Goal: Task Accomplishment & Management: Manage account settings

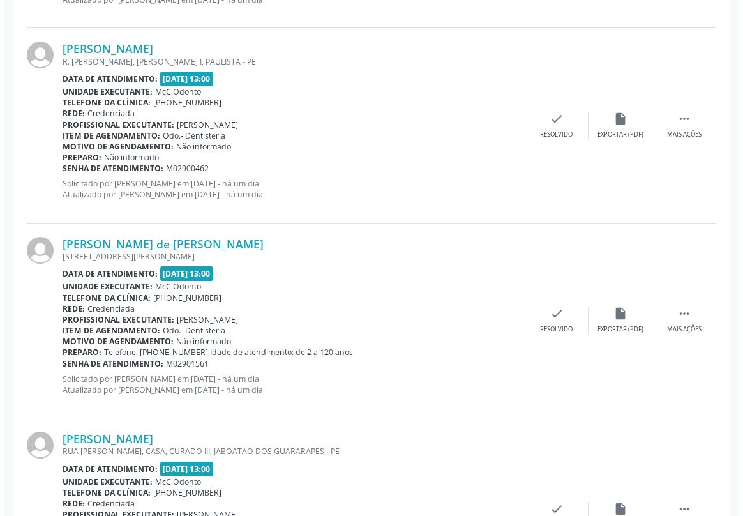
scroll to position [2321, 0]
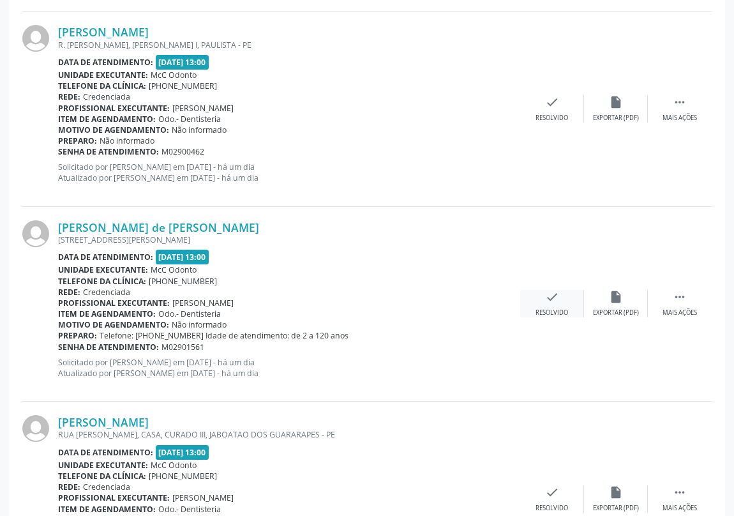
click at [550, 293] on icon "check" at bounding box center [552, 297] width 14 height 14
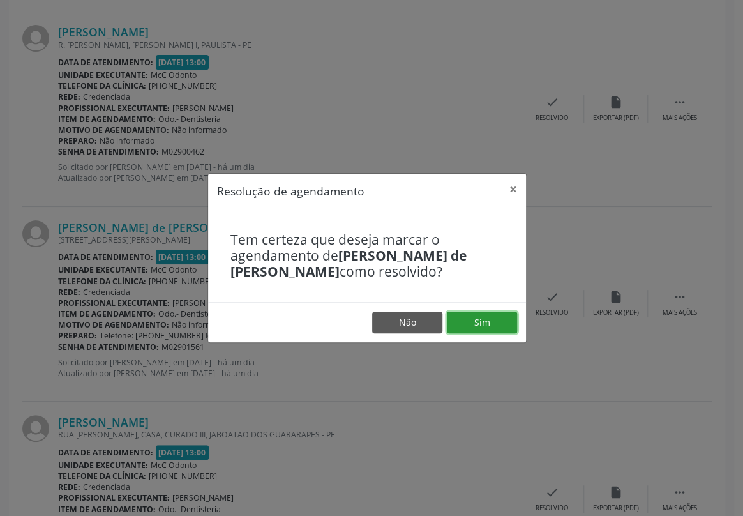
click at [486, 322] on button "Sim" at bounding box center [482, 323] width 70 height 22
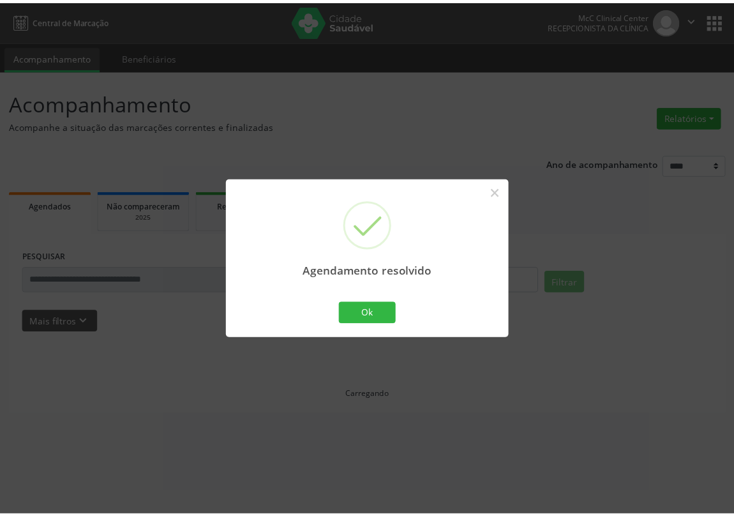
scroll to position [0, 0]
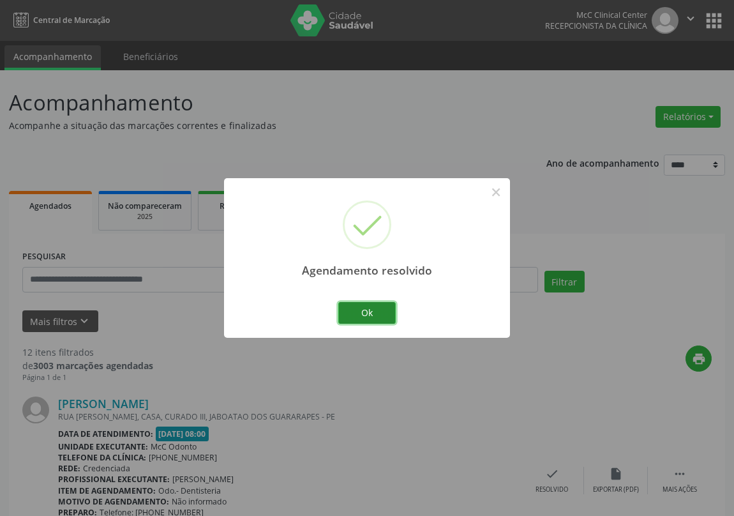
click at [386, 315] on button "Ok" at bounding box center [366, 313] width 57 height 22
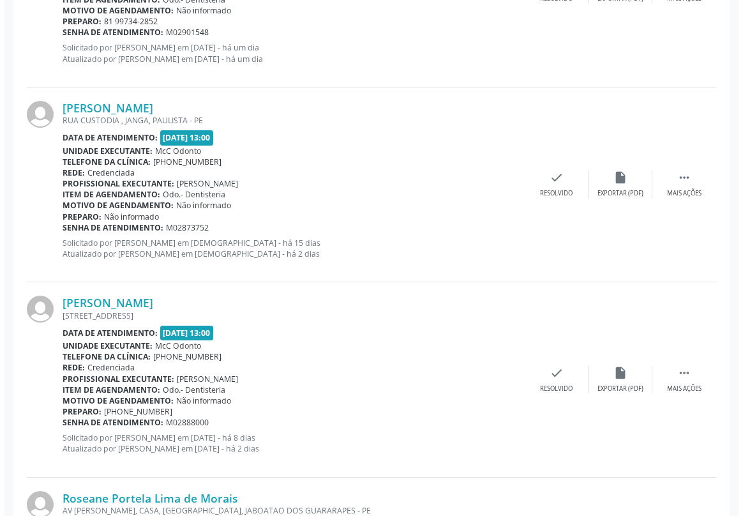
scroll to position [1103, 0]
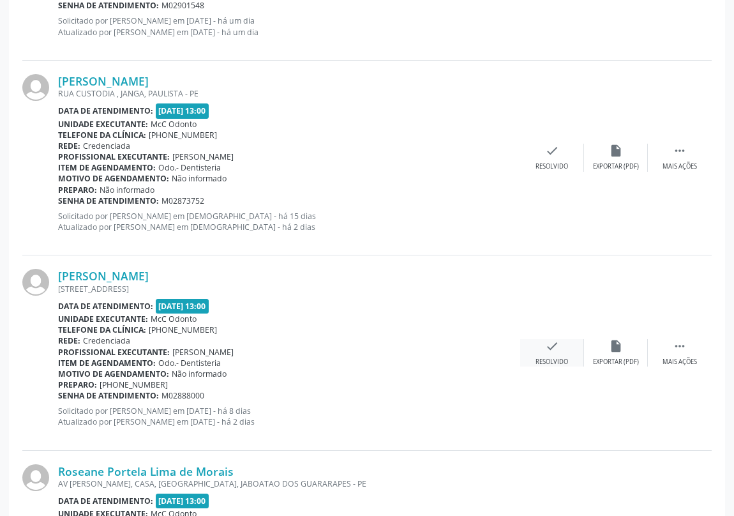
click at [553, 340] on icon "check" at bounding box center [552, 346] width 14 height 14
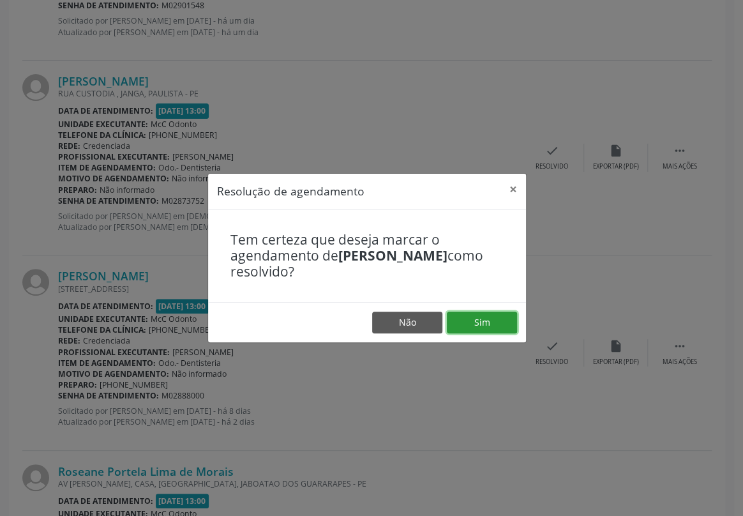
click at [491, 324] on button "Sim" at bounding box center [482, 323] width 70 height 22
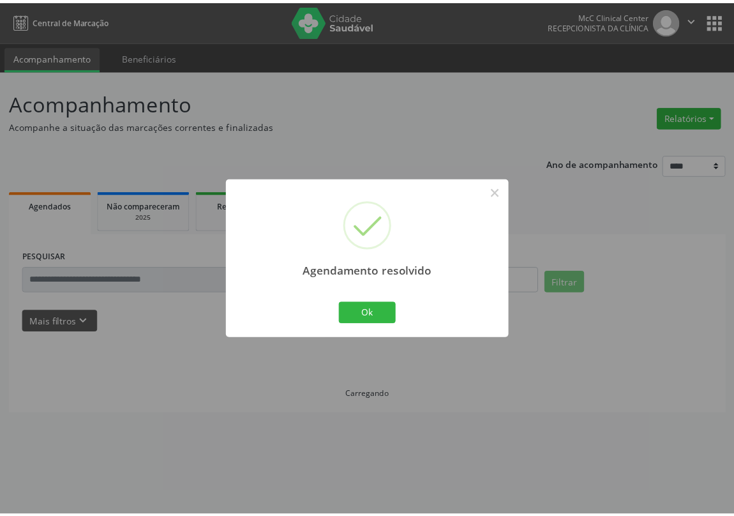
scroll to position [0, 0]
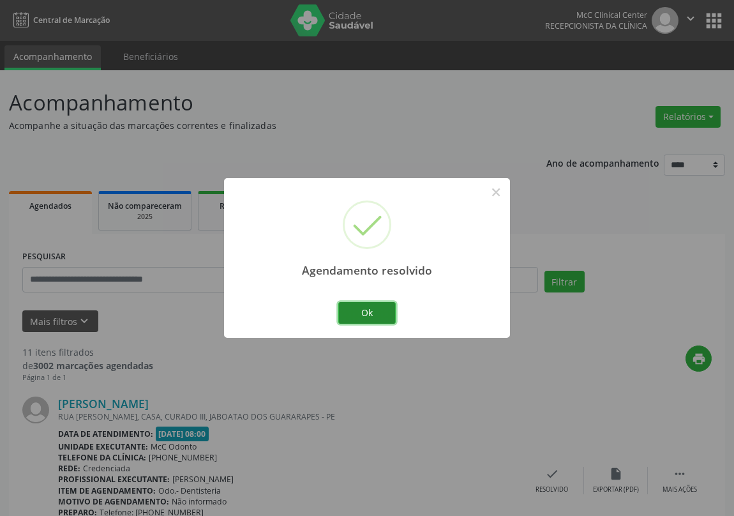
click at [375, 315] on button "Ok" at bounding box center [366, 313] width 57 height 22
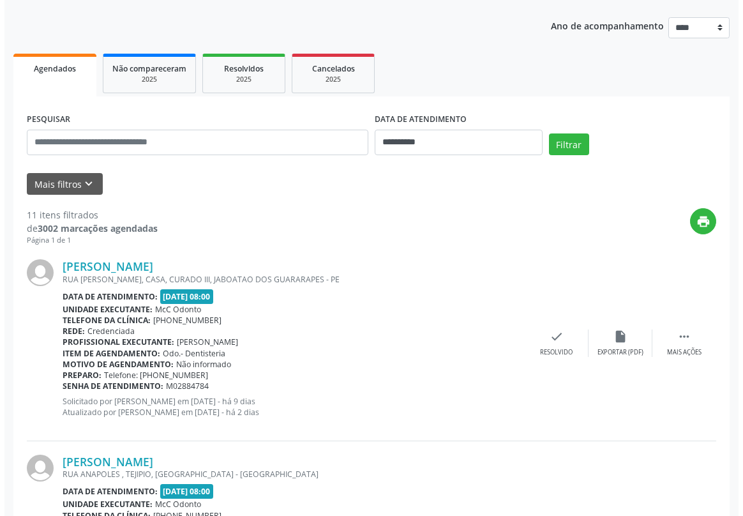
scroll to position [174, 0]
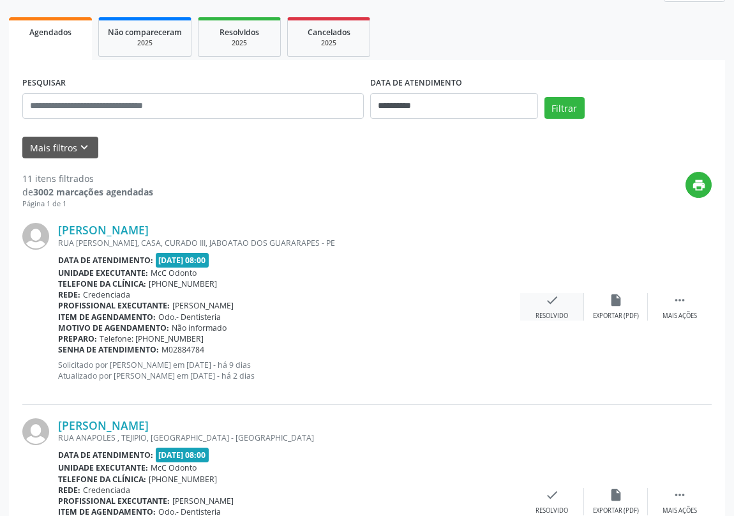
click at [555, 299] on icon "check" at bounding box center [552, 300] width 14 height 14
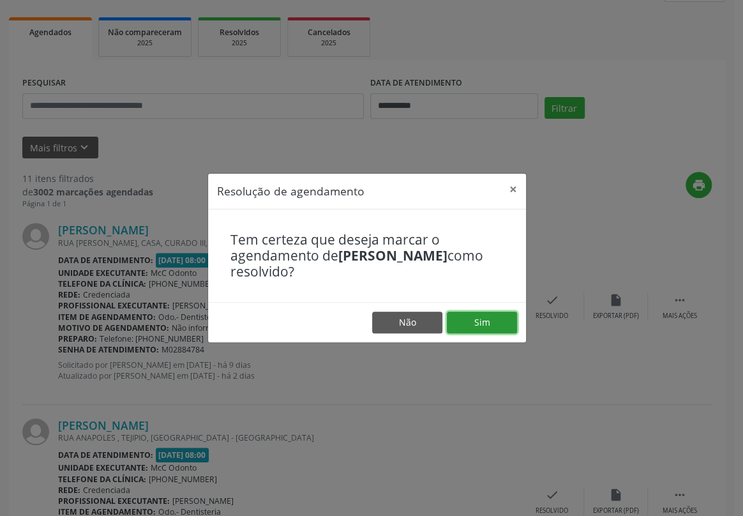
click at [485, 317] on button "Sim" at bounding box center [482, 323] width 70 height 22
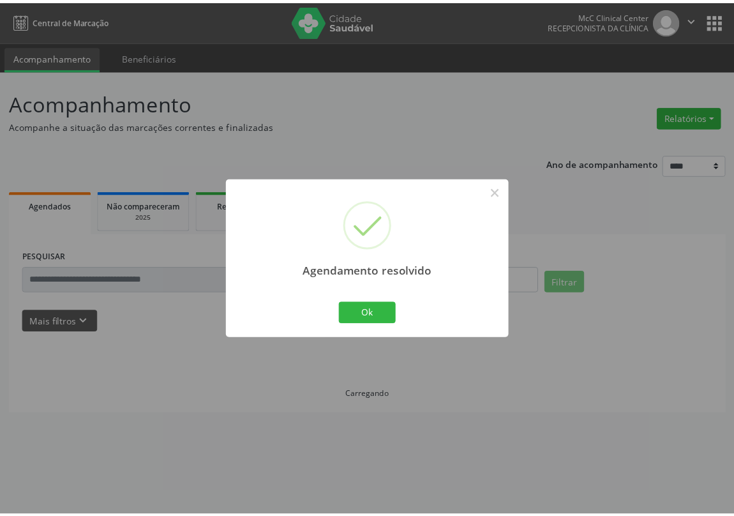
scroll to position [0, 0]
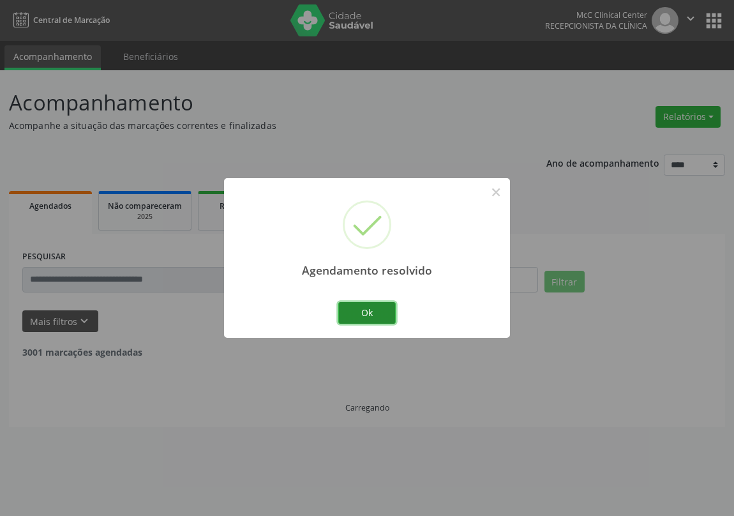
click at [385, 314] on button "Ok" at bounding box center [366, 313] width 57 height 22
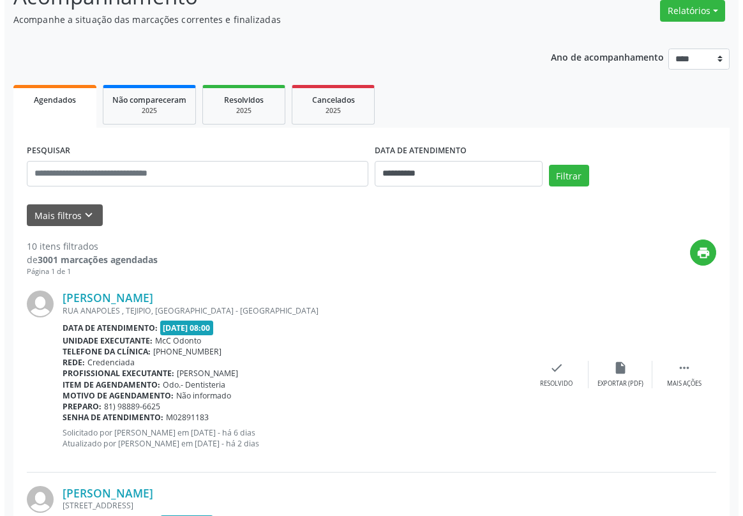
scroll to position [174, 0]
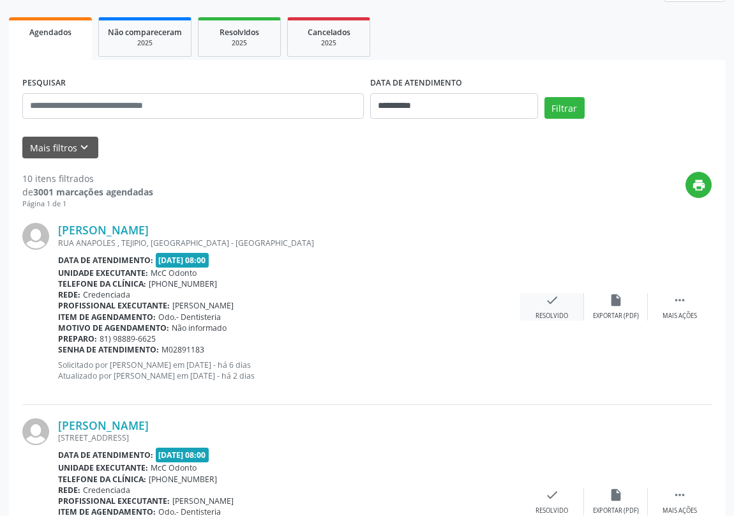
click at [548, 301] on icon "check" at bounding box center [552, 300] width 14 height 14
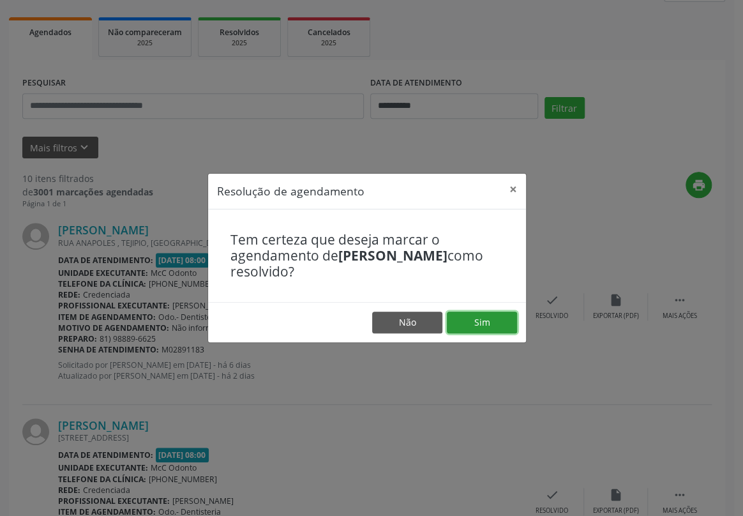
click at [488, 328] on button "Sim" at bounding box center [482, 323] width 70 height 22
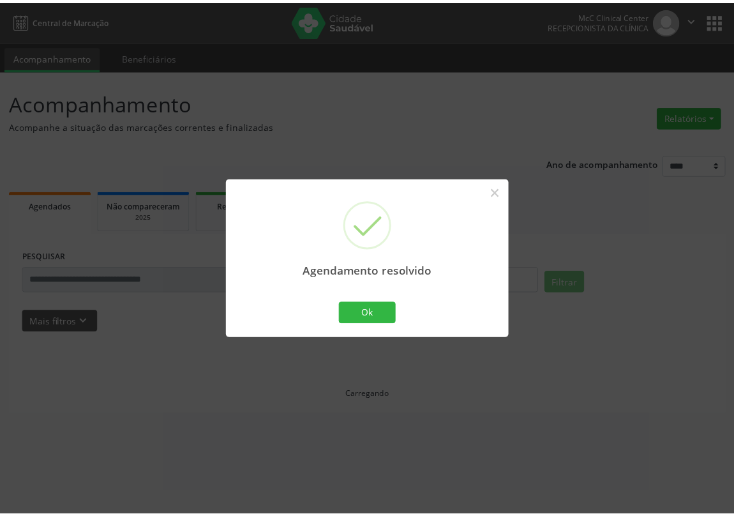
scroll to position [0, 0]
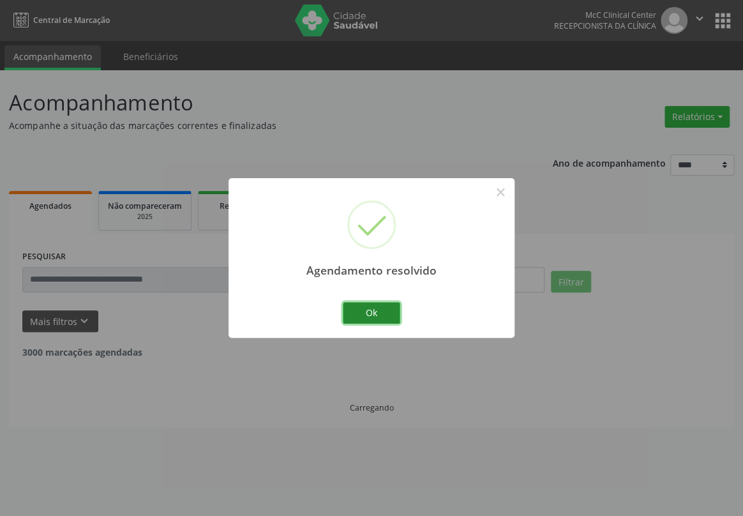
click at [376, 312] on button "Ok" at bounding box center [371, 313] width 57 height 22
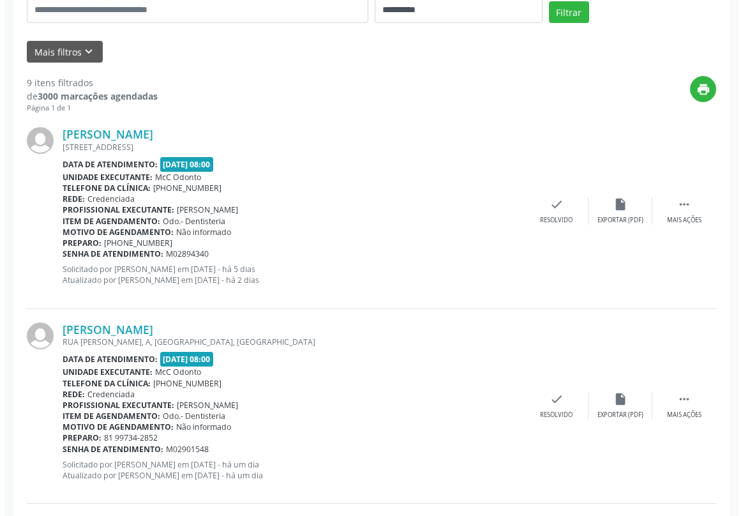
scroll to position [290, 0]
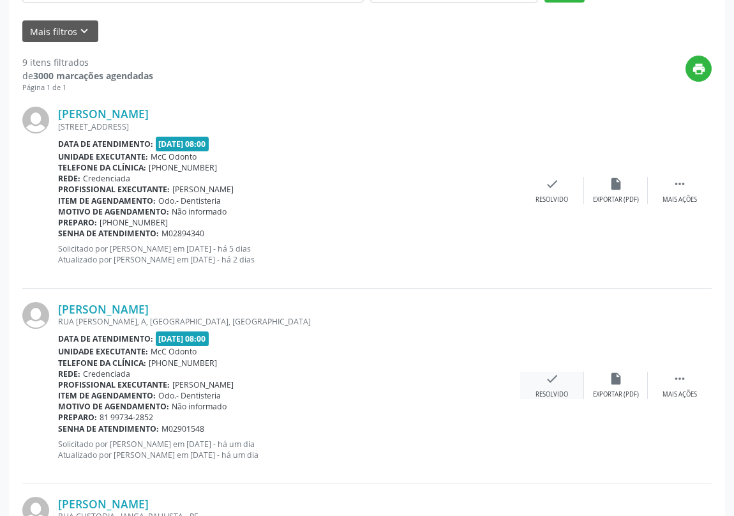
click at [555, 377] on icon "check" at bounding box center [552, 379] width 14 height 14
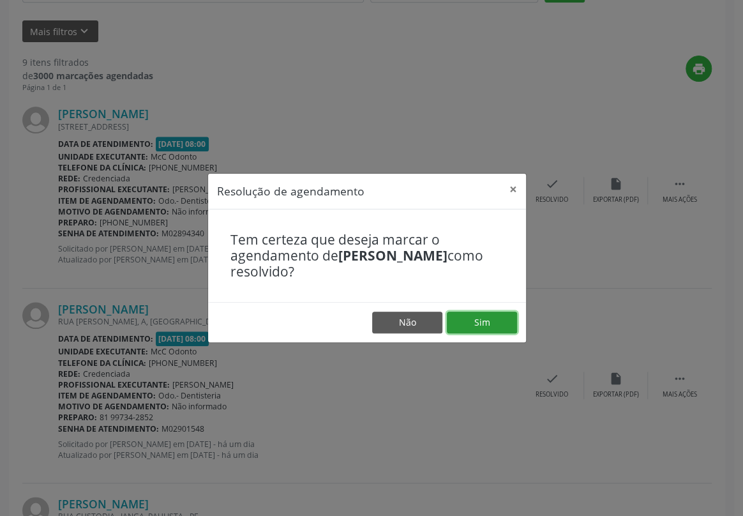
click at [480, 317] on button "Sim" at bounding box center [482, 323] width 70 height 22
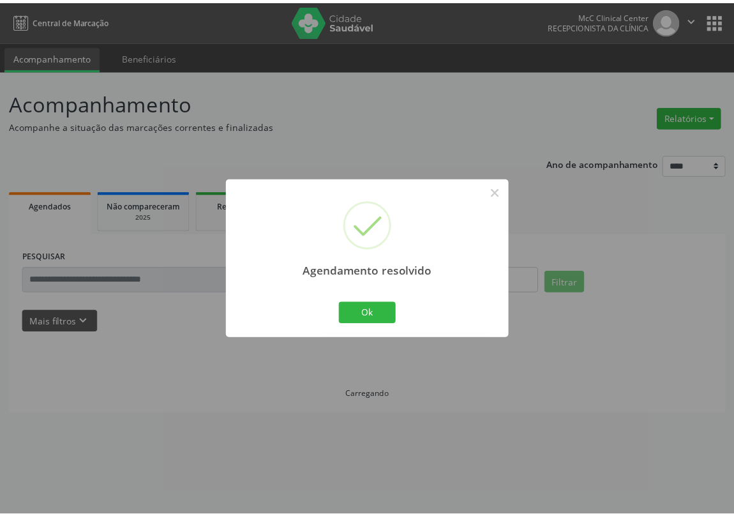
scroll to position [0, 0]
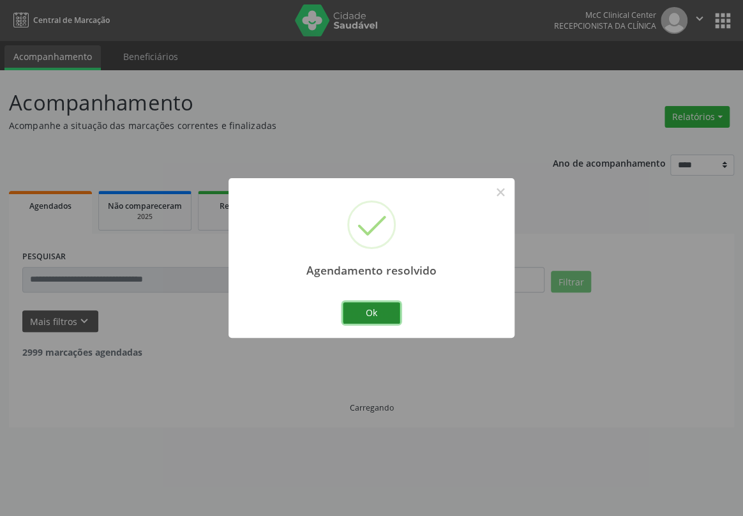
click at [379, 313] on button "Ok" at bounding box center [371, 313] width 57 height 22
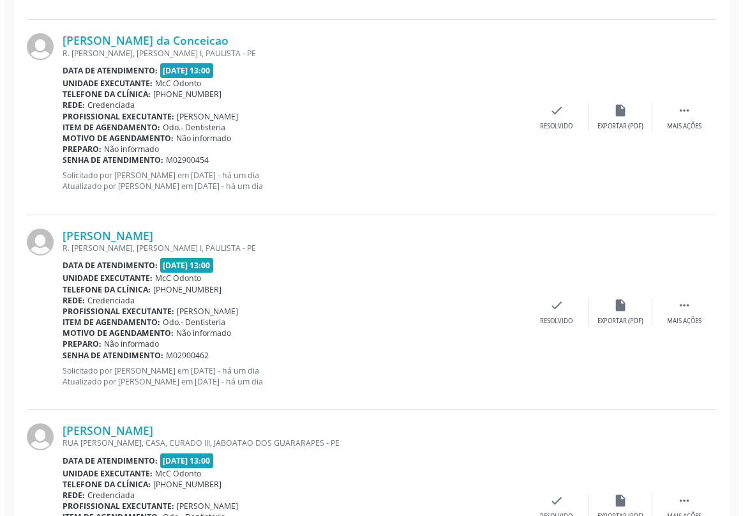
scroll to position [1392, 0]
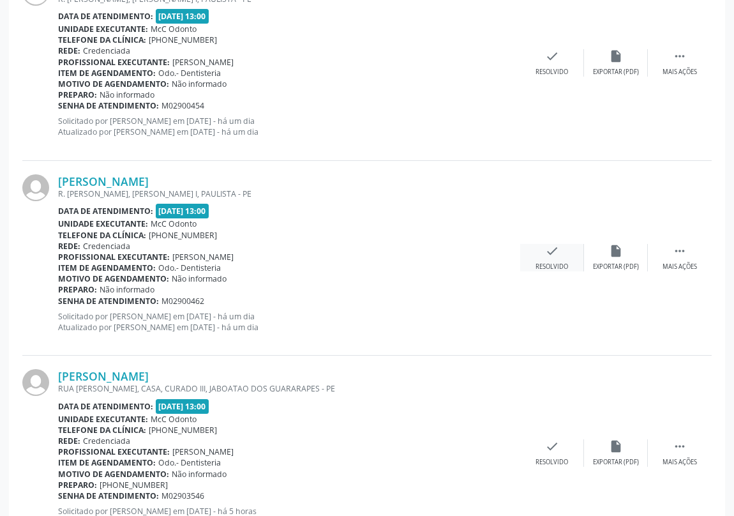
click at [546, 250] on icon "check" at bounding box center [552, 251] width 14 height 14
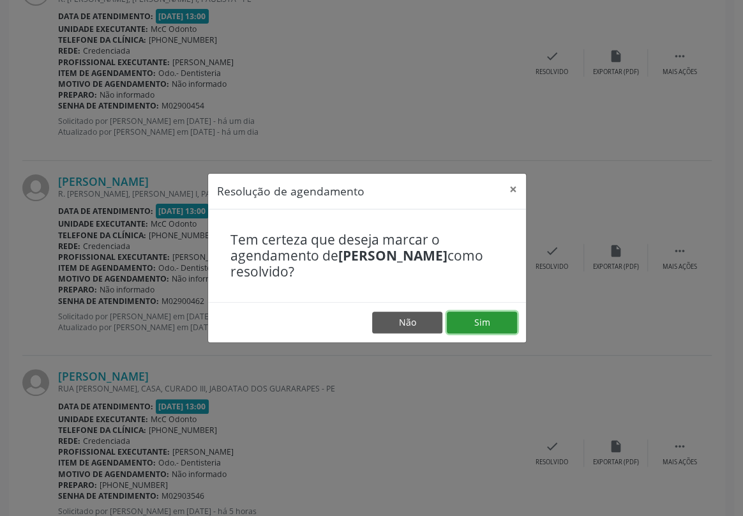
click at [469, 325] on button "Sim" at bounding box center [482, 323] width 70 height 22
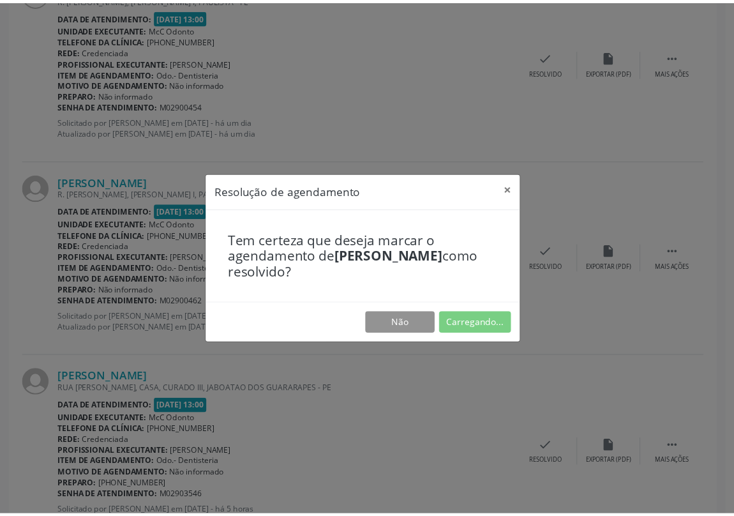
scroll to position [0, 0]
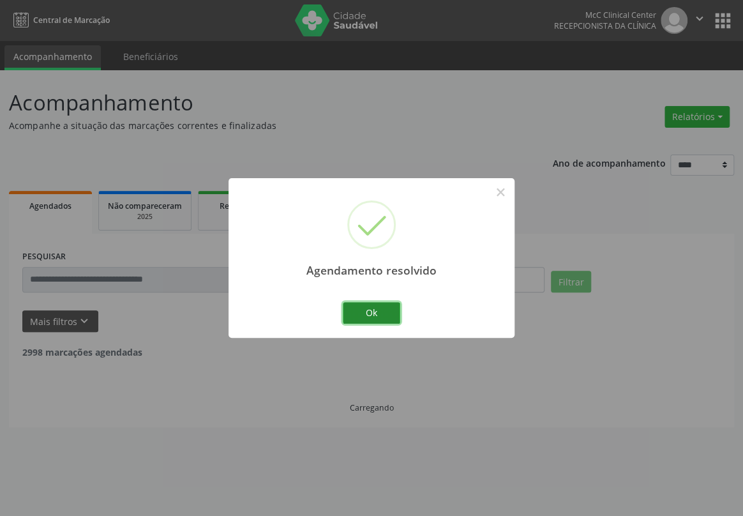
click at [383, 315] on button "Ok" at bounding box center [371, 313] width 57 height 22
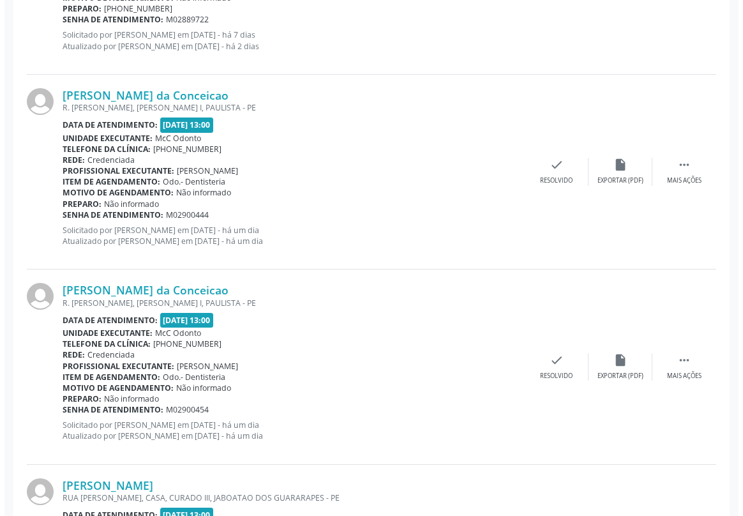
scroll to position [1103, 0]
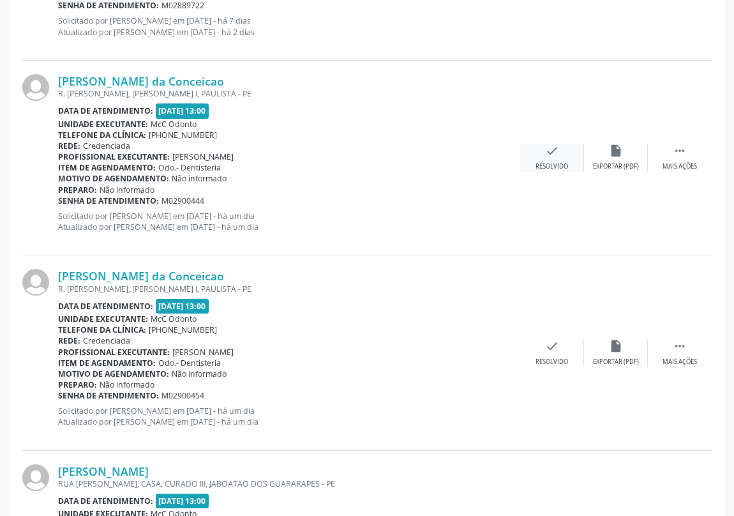
click at [555, 153] on icon "check" at bounding box center [552, 151] width 14 height 14
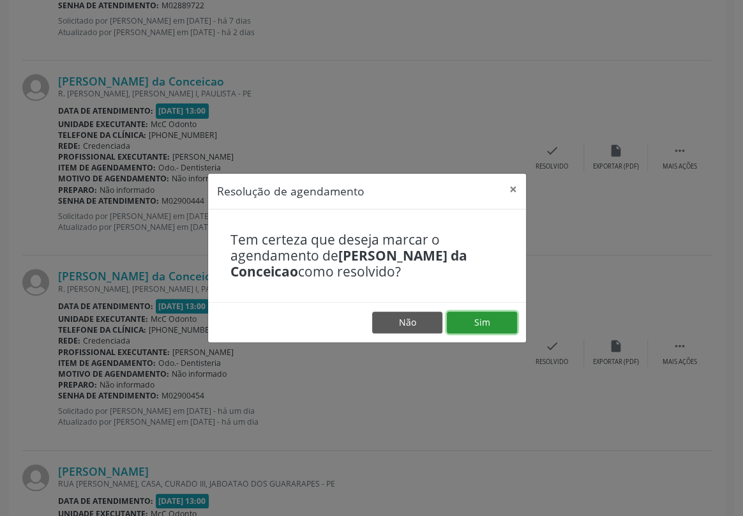
click at [480, 325] on button "Sim" at bounding box center [482, 323] width 70 height 22
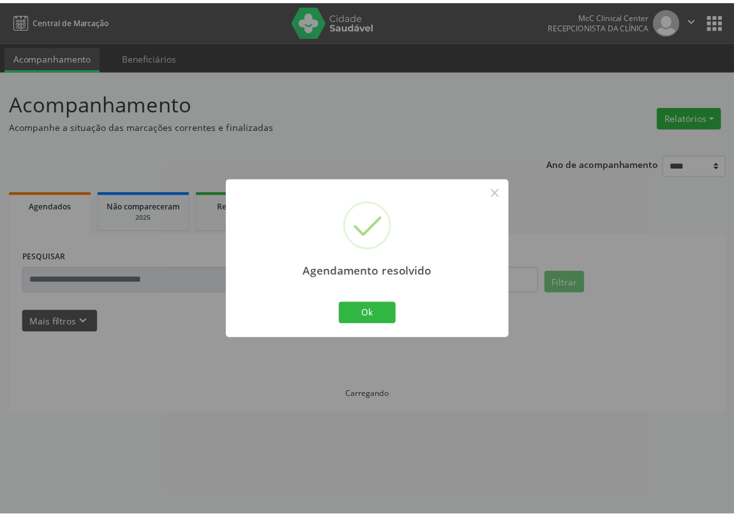
scroll to position [0, 0]
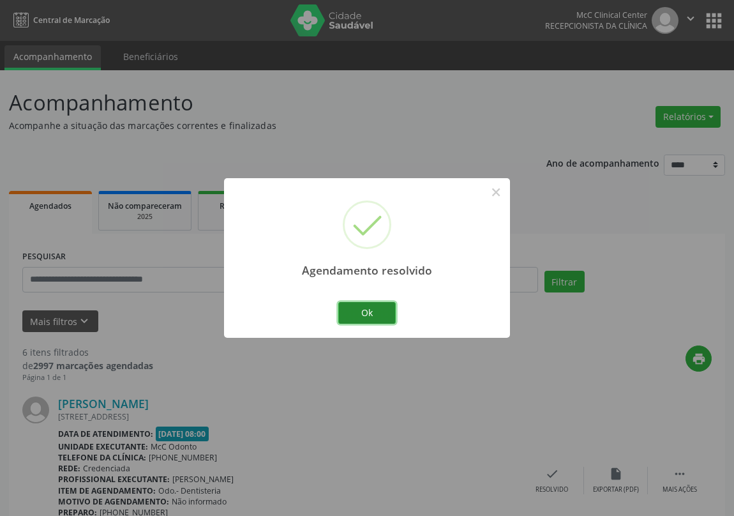
click at [370, 312] on button "Ok" at bounding box center [366, 313] width 57 height 22
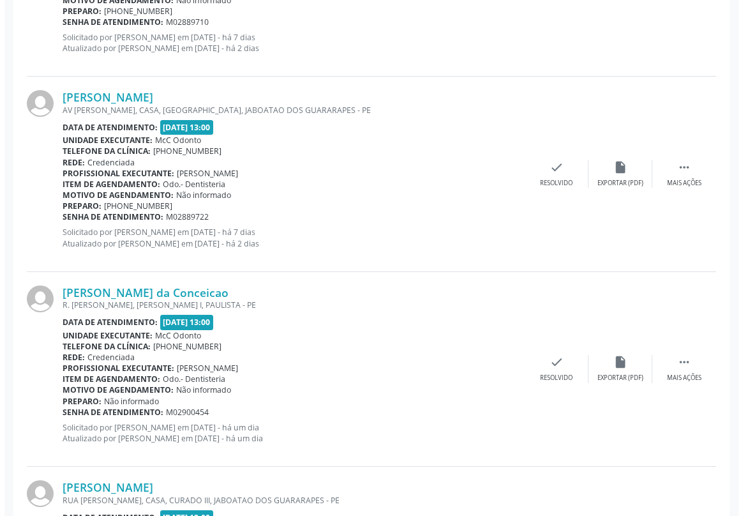
scroll to position [928, 0]
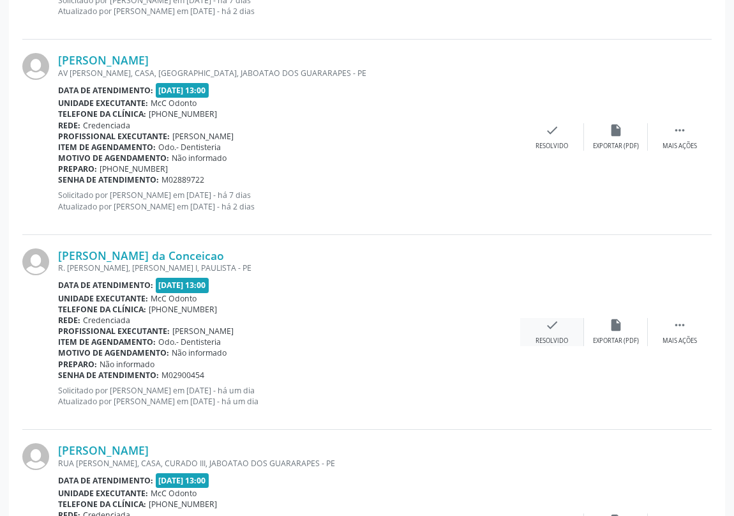
click at [547, 327] on icon "check" at bounding box center [552, 325] width 14 height 14
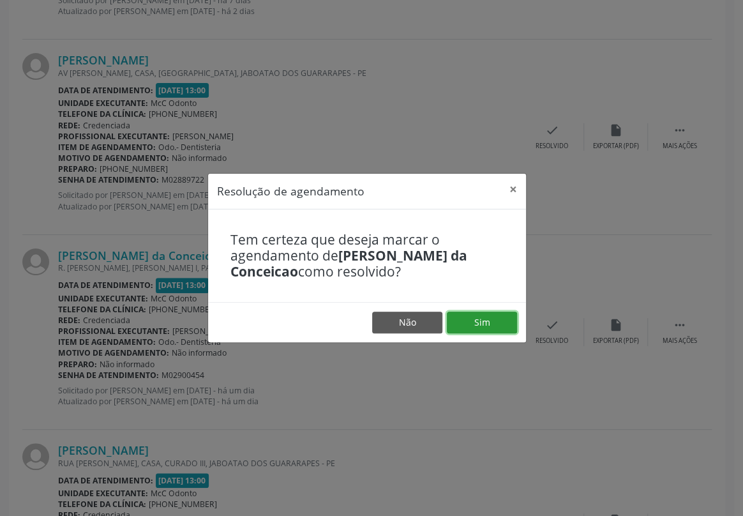
click at [479, 319] on button "Sim" at bounding box center [482, 323] width 70 height 22
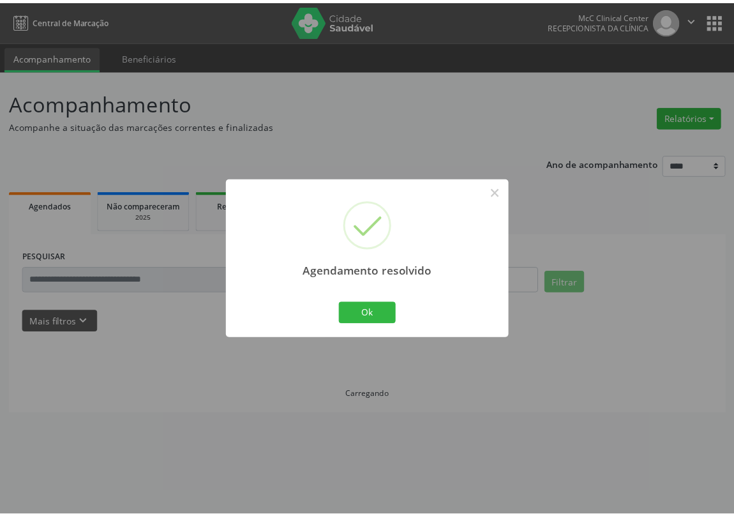
scroll to position [0, 0]
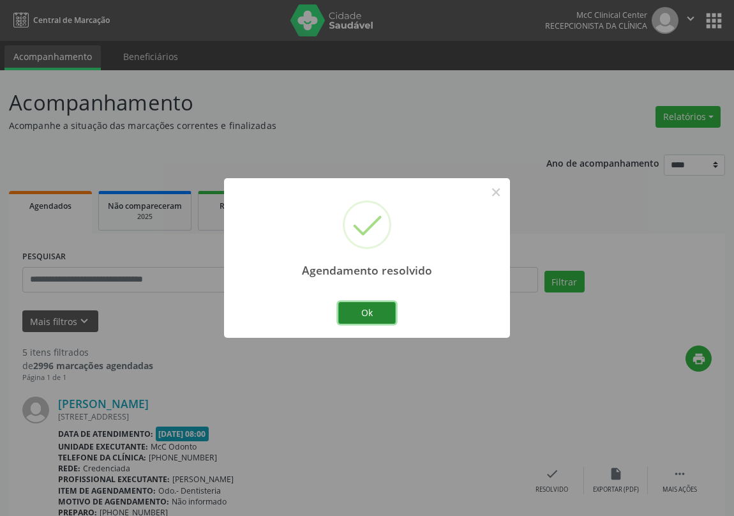
click at [379, 313] on button "Ok" at bounding box center [366, 313] width 57 height 22
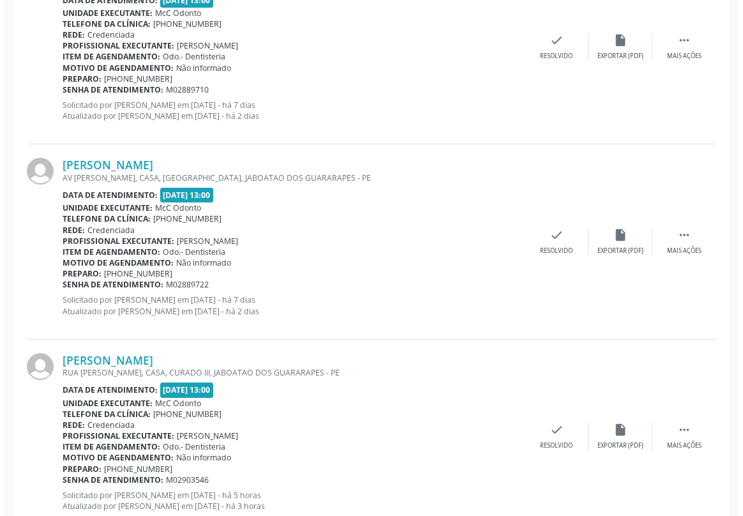
scroll to position [862, 0]
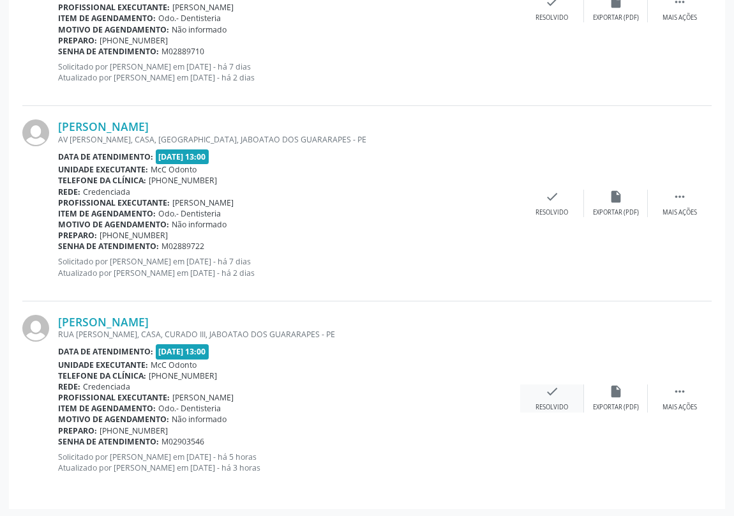
click at [552, 385] on icon "check" at bounding box center [552, 391] width 14 height 14
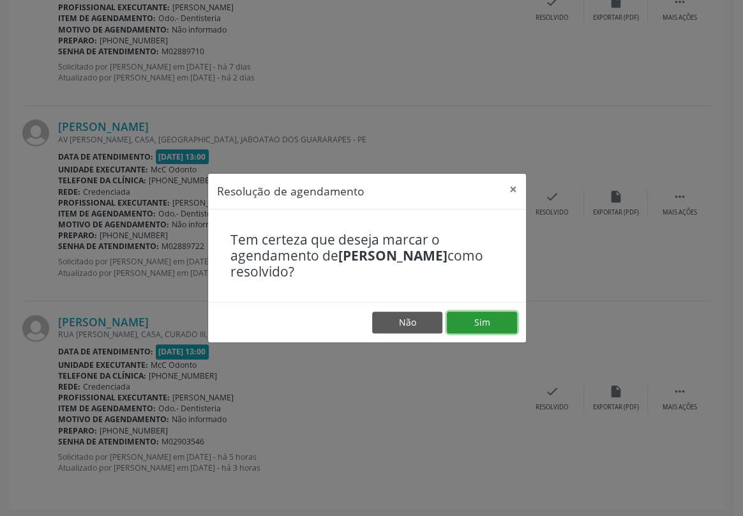
click at [485, 327] on button "Sim" at bounding box center [482, 323] width 70 height 22
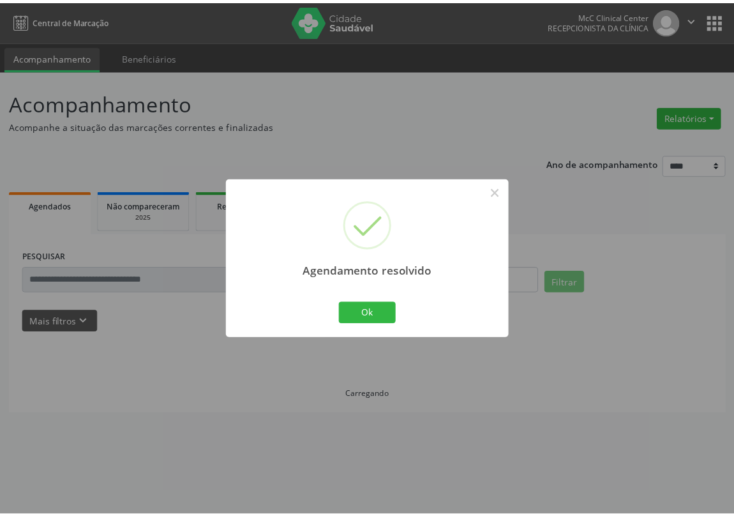
scroll to position [0, 0]
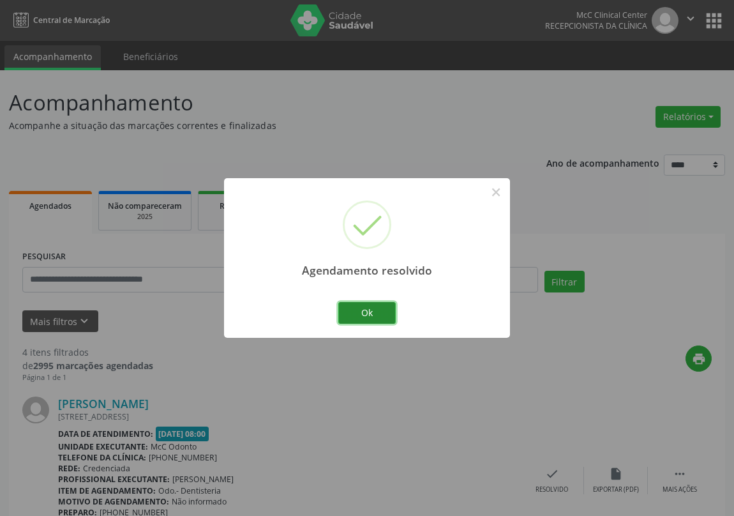
click at [364, 308] on button "Ok" at bounding box center [366, 313] width 57 height 22
